Goal: Information Seeking & Learning: Learn about a topic

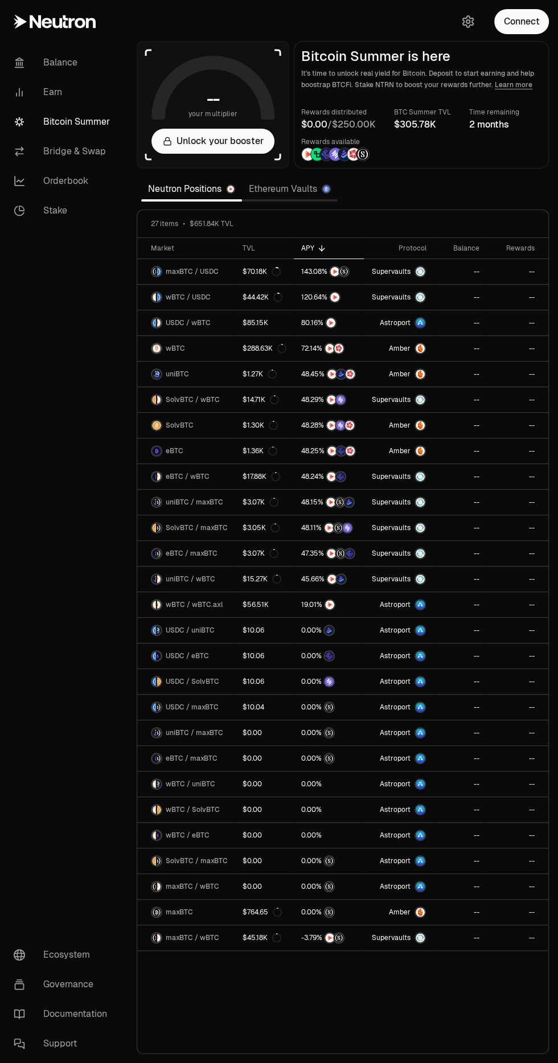
click at [56, 192] on link "Orderbook" at bounding box center [64, 181] width 118 height 30
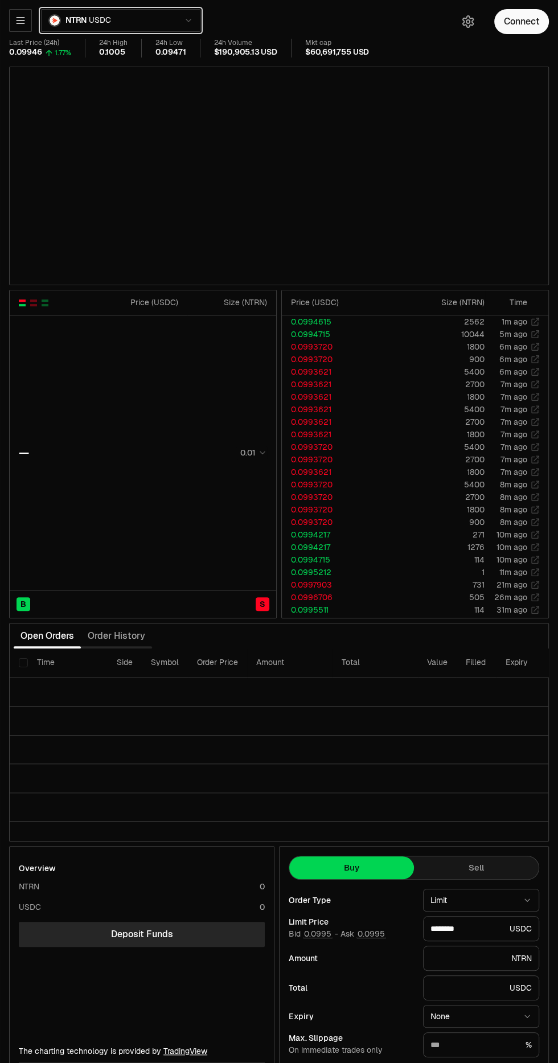
click at [174, 24] on button "NTRN USDC" at bounding box center [120, 20] width 159 height 23
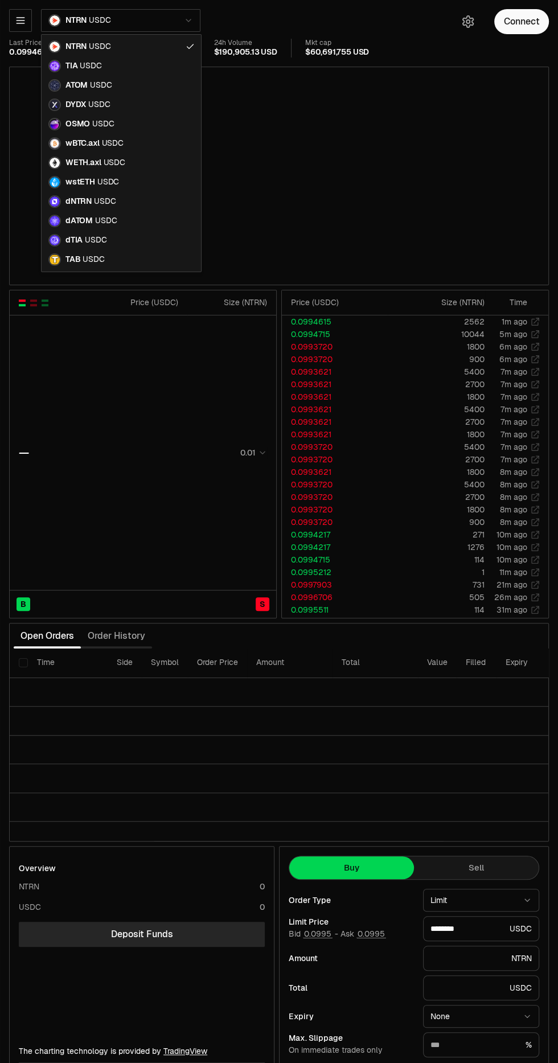
type input "********"
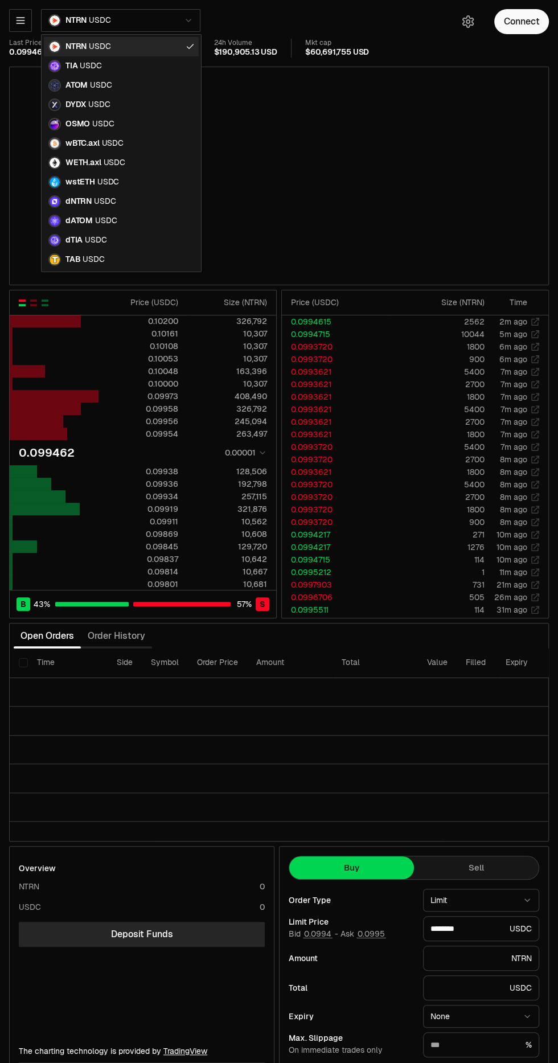
click at [181, 38] on div "NTRN USDC" at bounding box center [121, 46] width 155 height 19
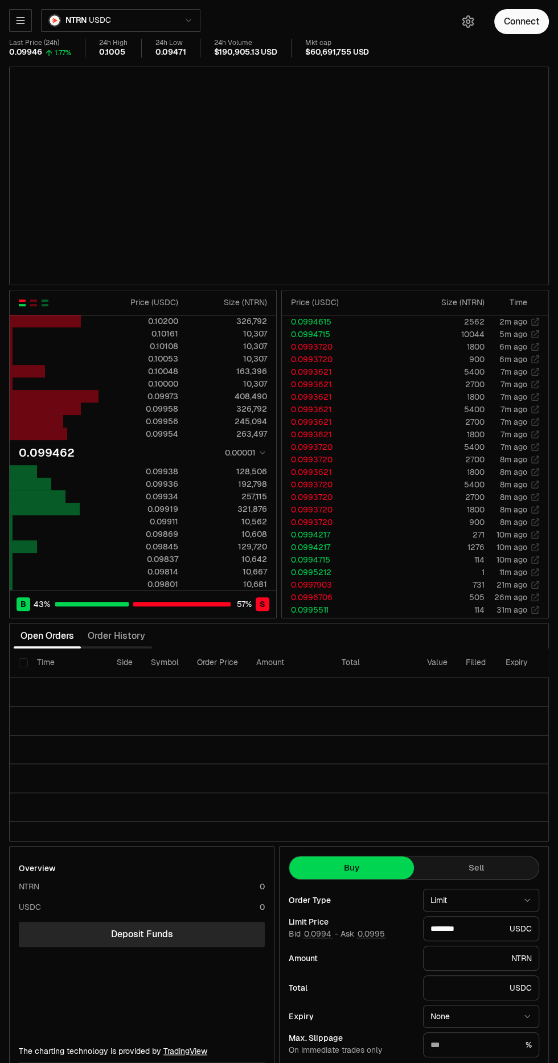
click at [18, 18] on icon "button" at bounding box center [20, 21] width 7 height 6
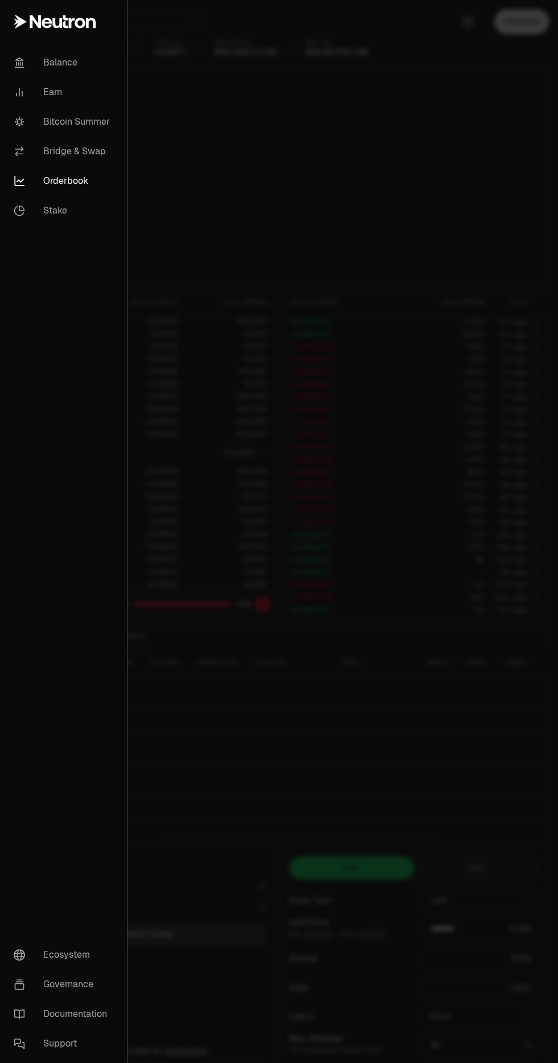
click at [48, 96] on link "Earn" at bounding box center [64, 92] width 118 height 30
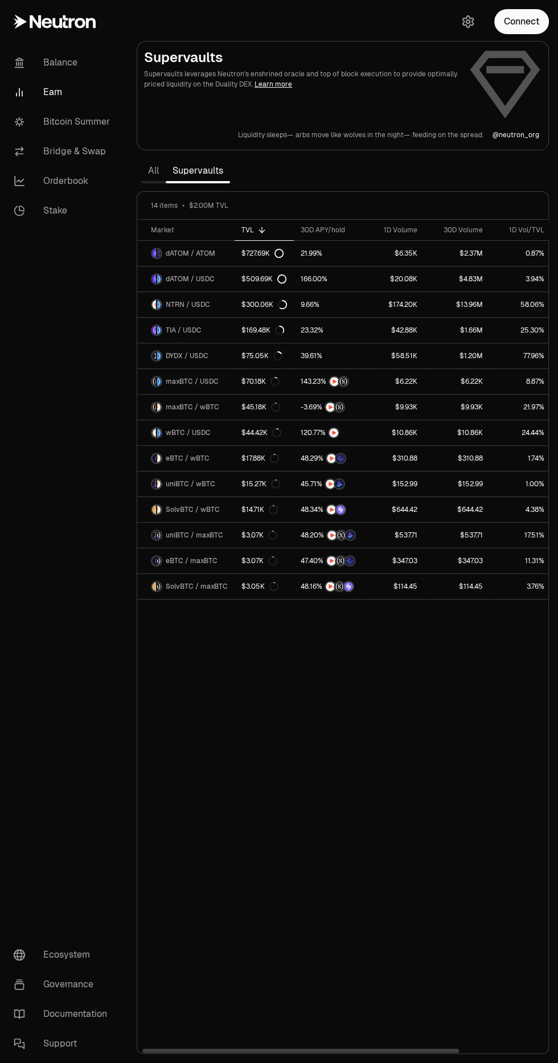
click at [404, 227] on div "1D Volume" at bounding box center [394, 229] width 46 height 9
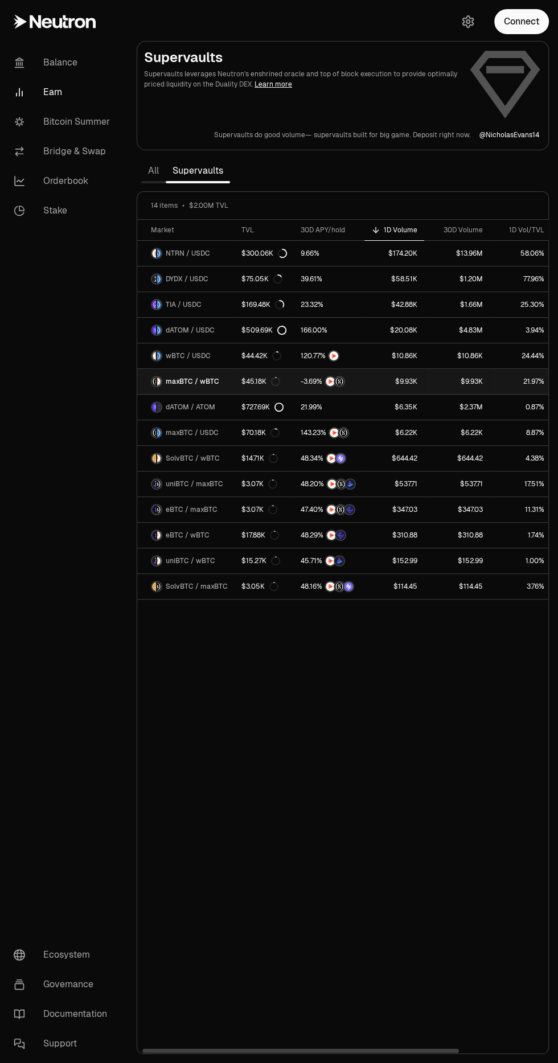
click at [177, 384] on span "maxBTC / wBTC" at bounding box center [193, 381] width 54 height 9
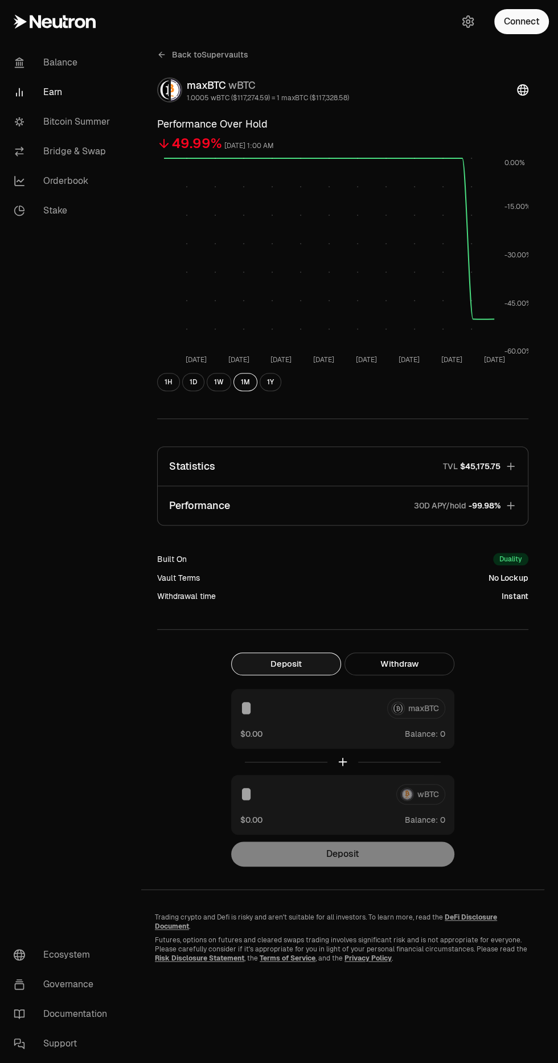
click at [497, 470] on span "$45,175.75" at bounding box center [480, 466] width 40 height 11
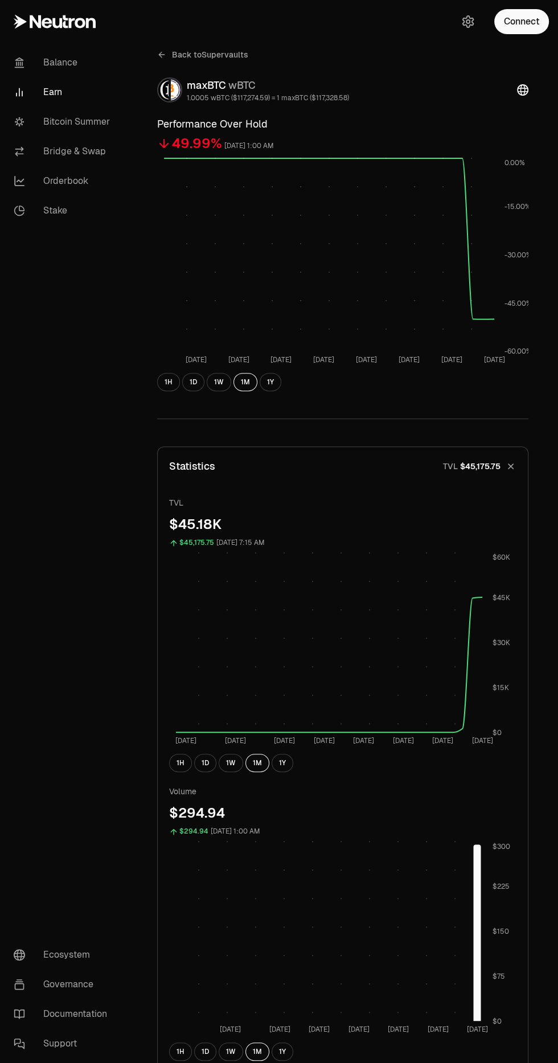
click at [215, 54] on span "Back to Supervaults" at bounding box center [210, 54] width 76 height 11
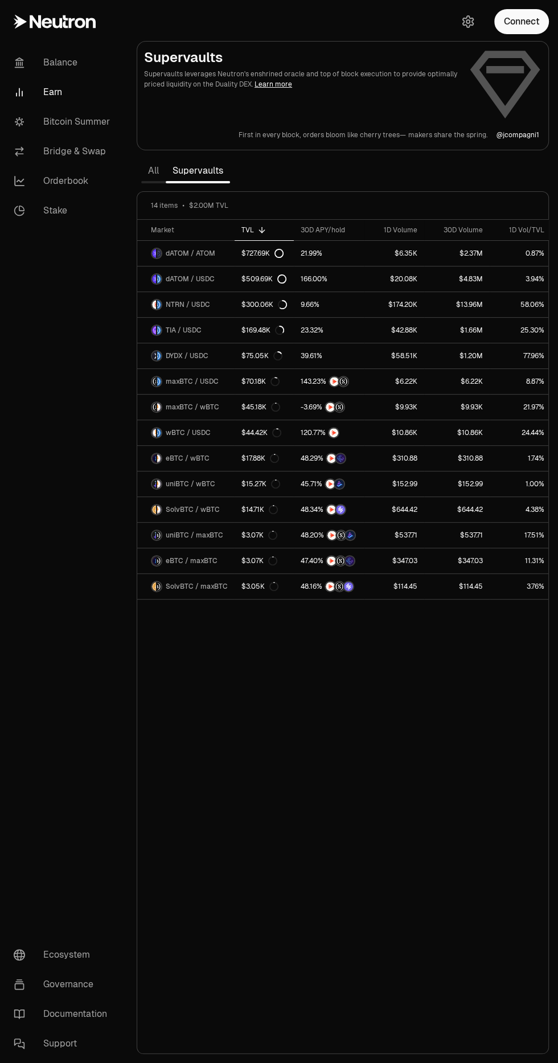
click at [92, 136] on link "Bitcoin Summer" at bounding box center [64, 122] width 118 height 30
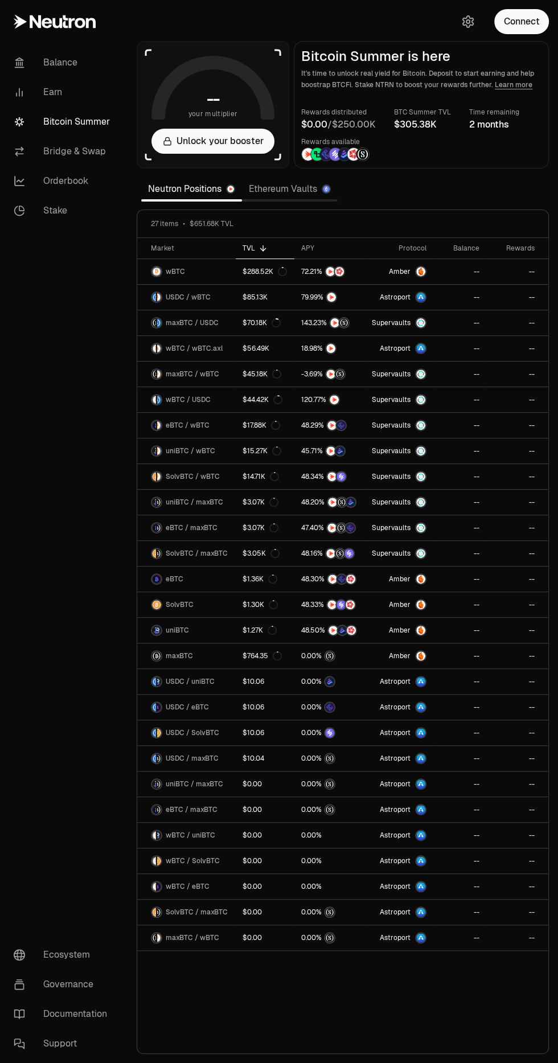
click at [312, 195] on link "Ethereum Vaults" at bounding box center [290, 189] width 96 height 23
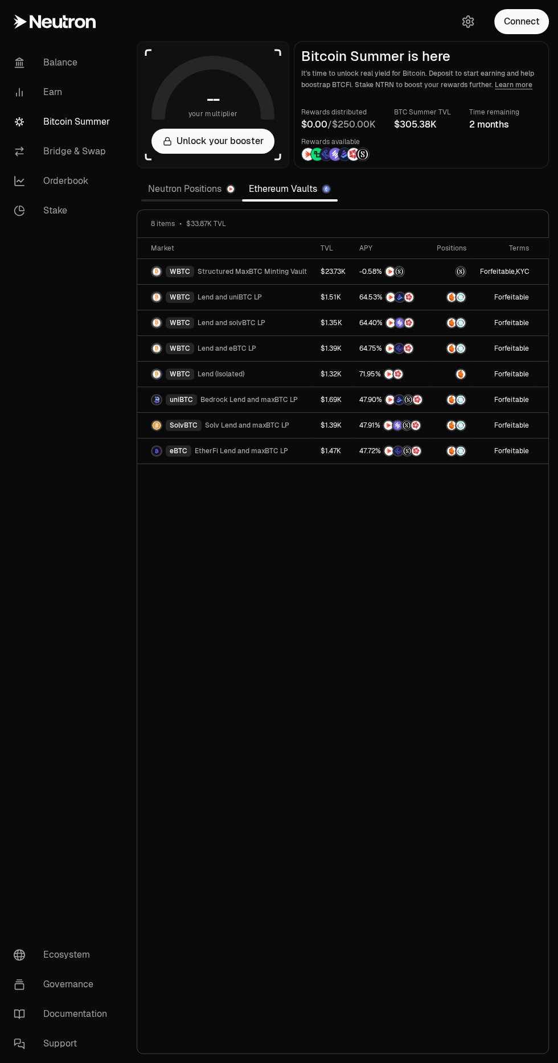
click at [208, 188] on link "Neutron Positions" at bounding box center [191, 189] width 101 height 23
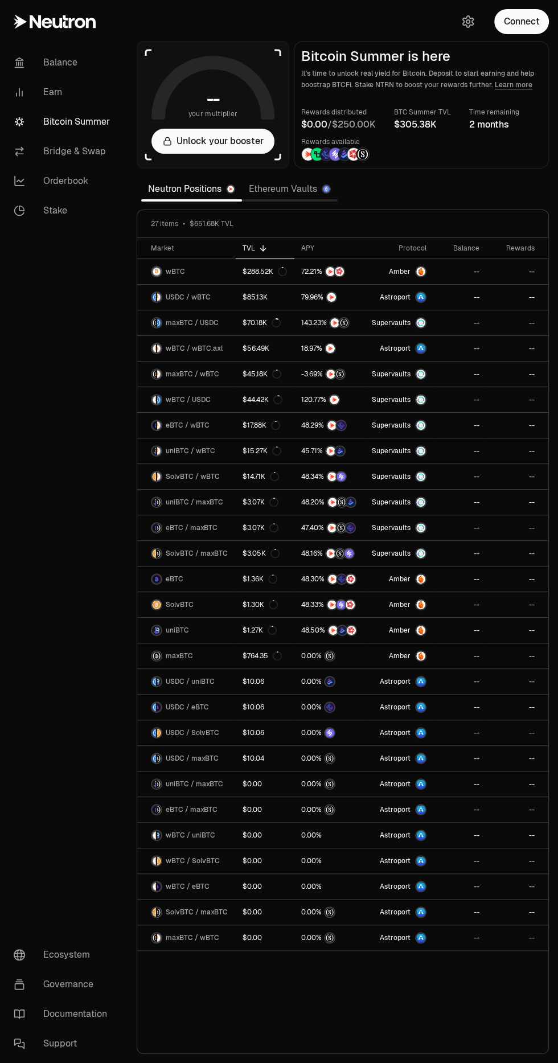
click at [311, 194] on link "Ethereum Vaults" at bounding box center [290, 189] width 96 height 23
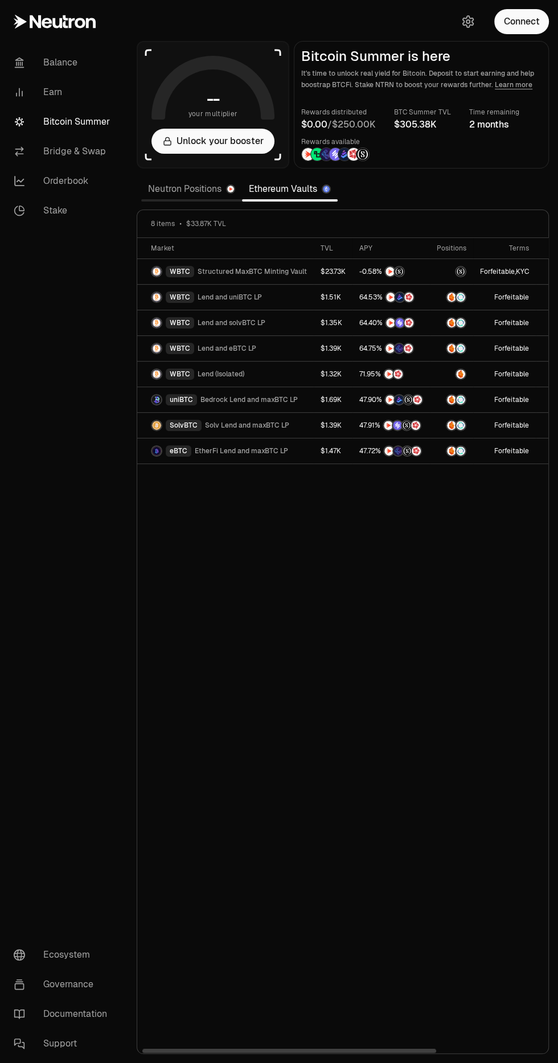
click at [273, 300] on link "WBTC Lend and uniBTC LP" at bounding box center [225, 297] width 177 height 25
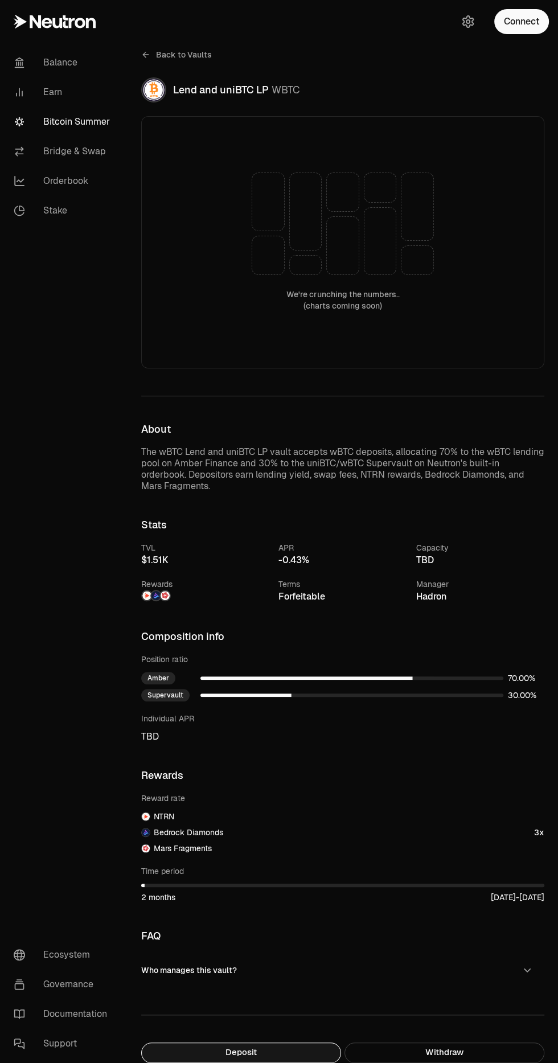
click at [187, 55] on span "Back to Vaults" at bounding box center [184, 54] width 56 height 11
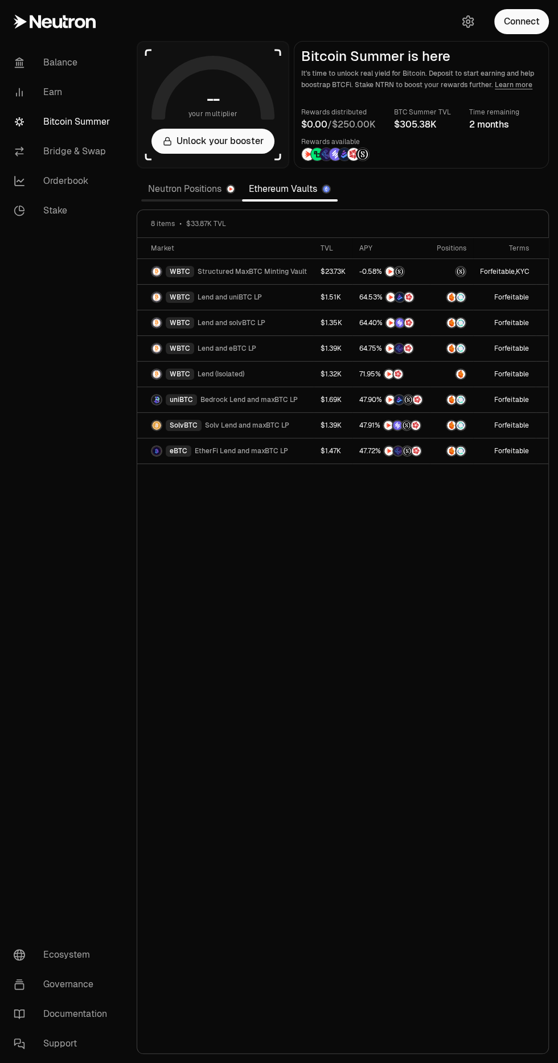
click at [215, 196] on link "Neutron Positions" at bounding box center [191, 189] width 101 height 23
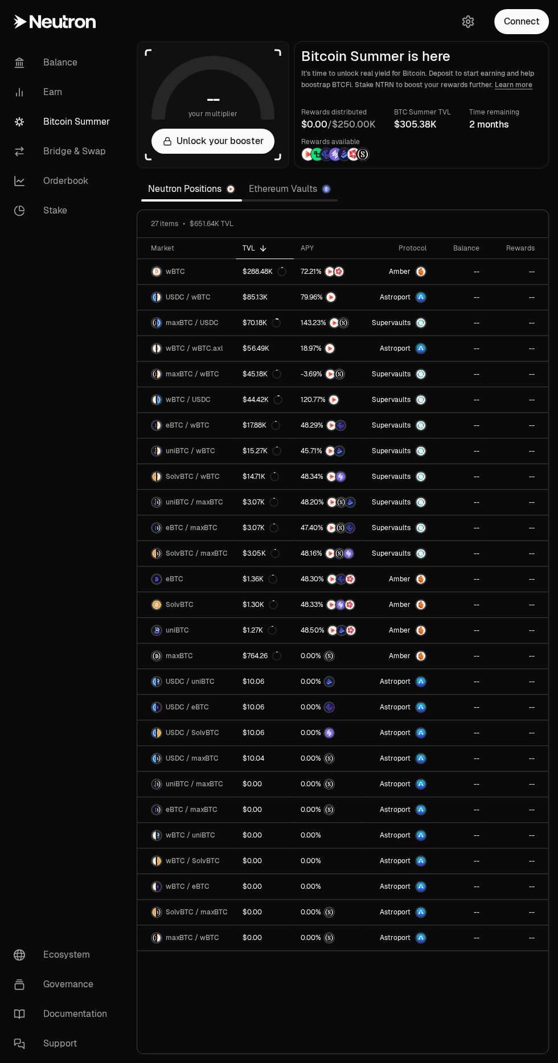
click at [313, 198] on link "Ethereum Vaults" at bounding box center [290, 189] width 96 height 23
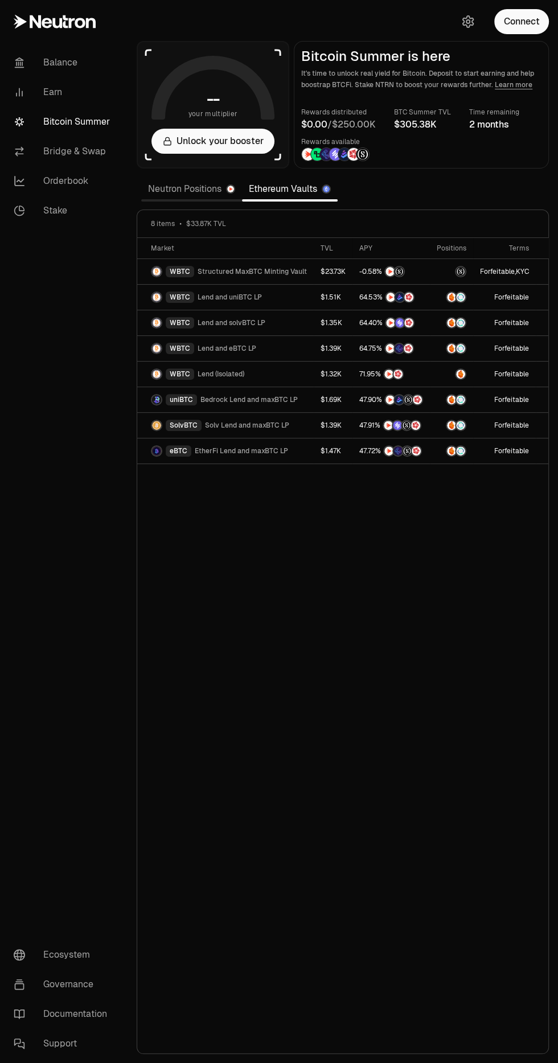
click at [231, 188] on img at bounding box center [230, 189] width 7 height 7
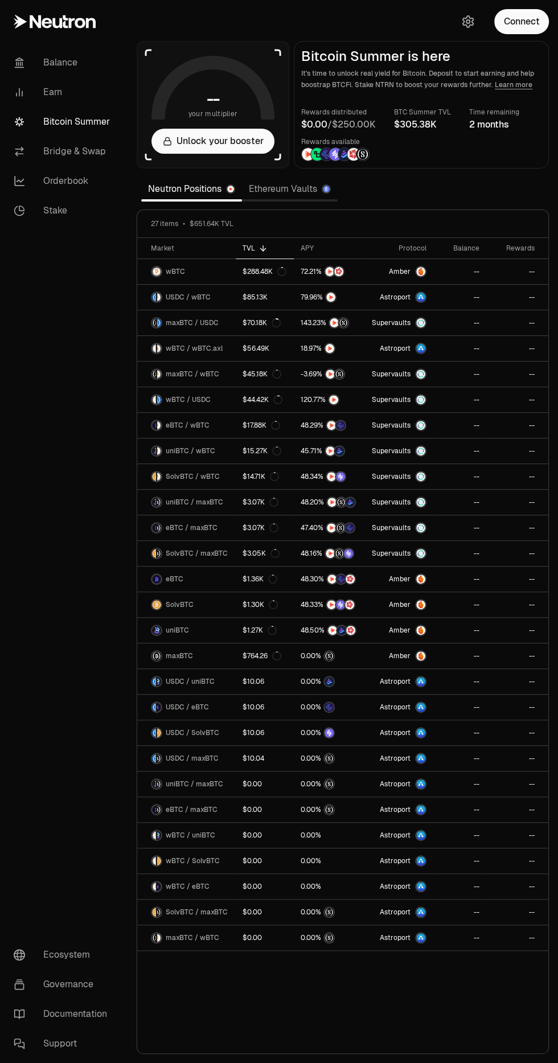
click at [321, 248] on icon at bounding box center [321, 248] width 5 height 0
